Goal: Find specific page/section: Find specific page/section

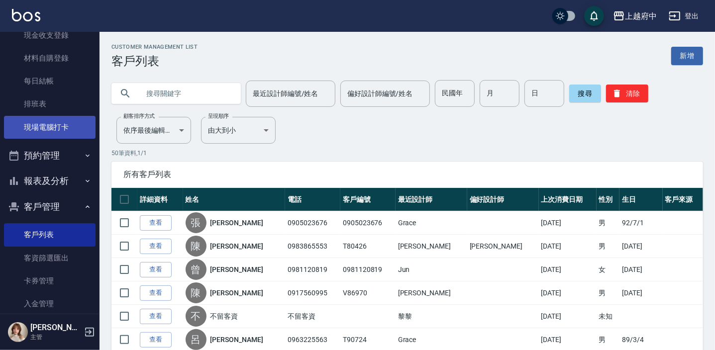
scroll to position [135, 0]
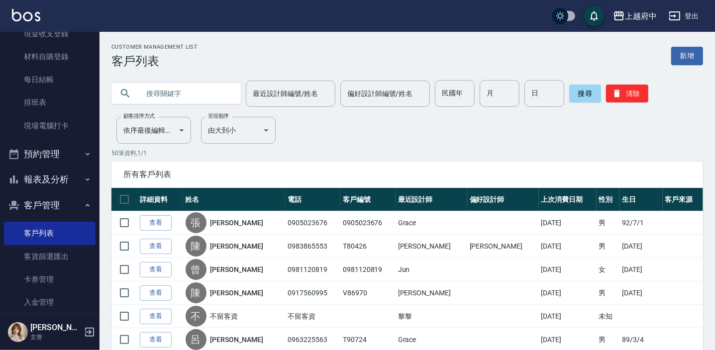
click at [84, 153] on icon "button" at bounding box center [88, 154] width 8 height 8
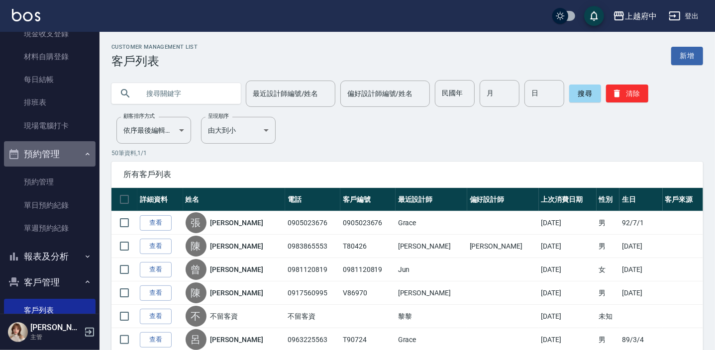
click at [84, 154] on icon "button" at bounding box center [88, 154] width 8 height 8
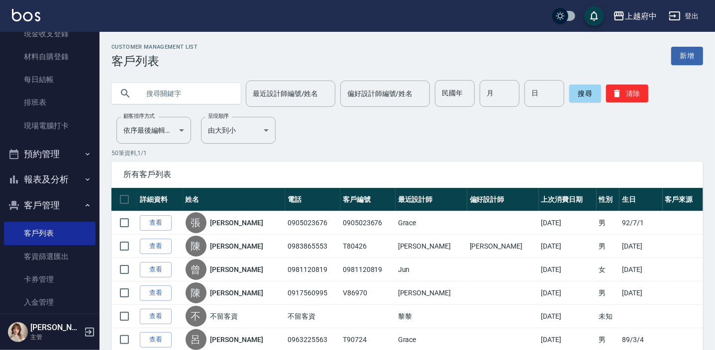
click at [84, 179] on icon "button" at bounding box center [88, 180] width 8 height 8
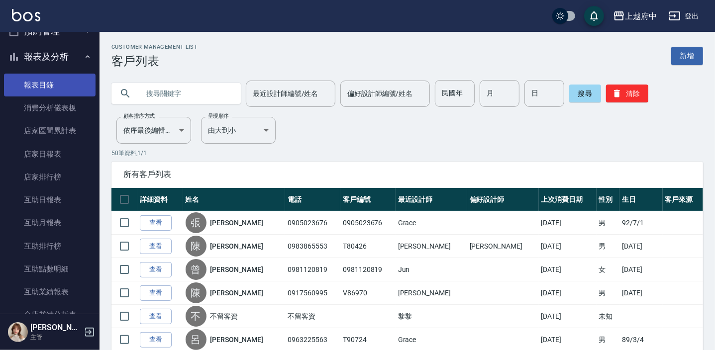
scroll to position [316, 0]
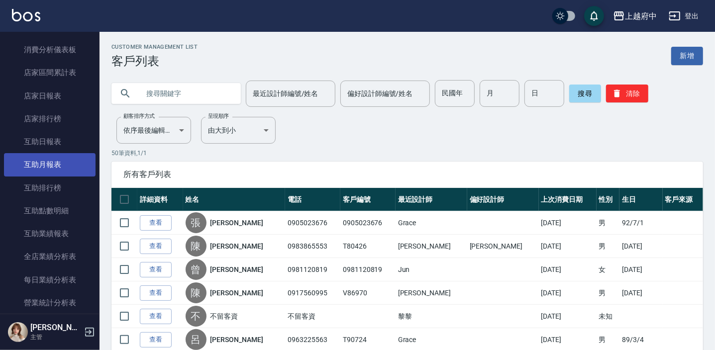
click at [66, 169] on link "互助月報表" at bounding box center [50, 164] width 92 height 23
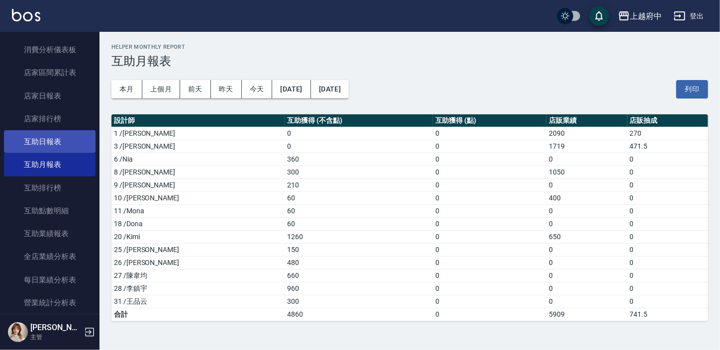
click at [67, 146] on link "互助日報表" at bounding box center [50, 141] width 92 height 23
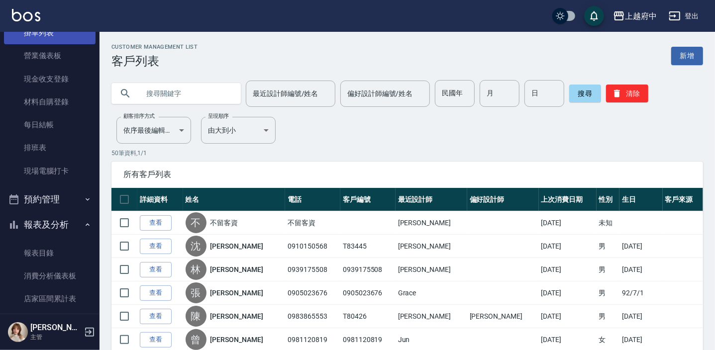
scroll to position [135, 0]
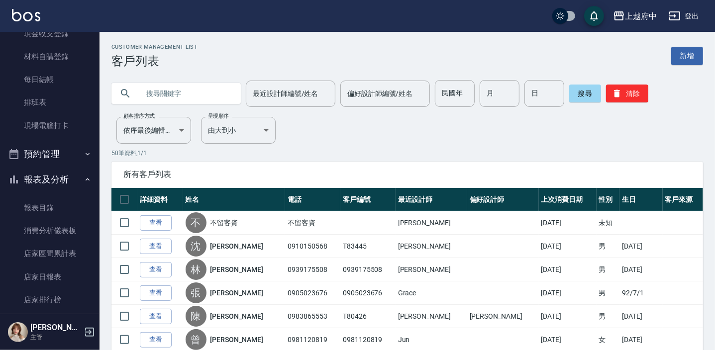
click at [85, 174] on button "報表及分析" at bounding box center [50, 180] width 92 height 26
